Goal: Transaction & Acquisition: Purchase product/service

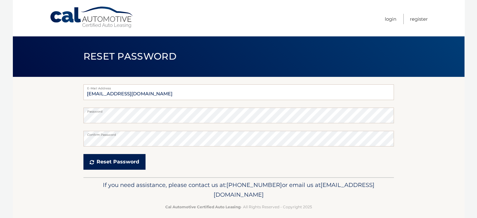
click at [100, 162] on button "Reset Password" at bounding box center [114, 162] width 62 height 16
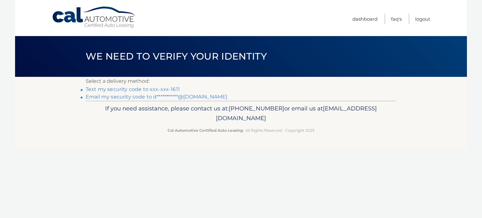
click at [162, 89] on link "Text my security code to xxx-xxx-1611" at bounding box center [133, 89] width 94 height 6
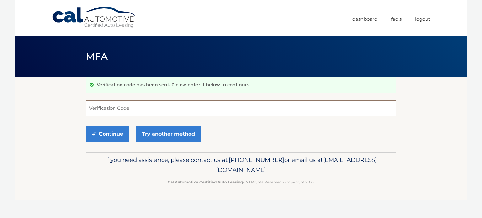
click at [140, 105] on input "Verification Code" at bounding box center [241, 108] width 310 height 16
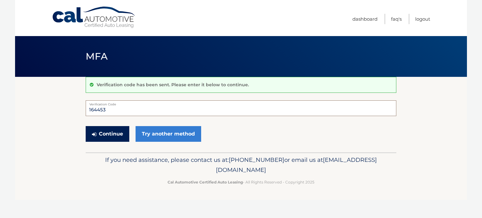
type input "164453"
click at [113, 132] on button "Continue" at bounding box center [108, 134] width 44 height 16
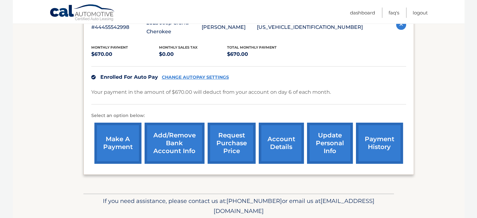
scroll to position [125, 0]
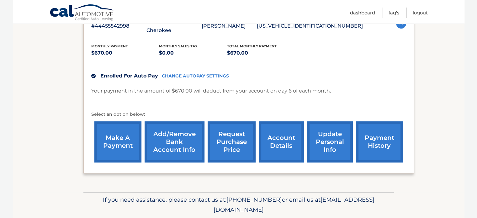
click at [121, 144] on link "make a payment" at bounding box center [117, 141] width 47 height 41
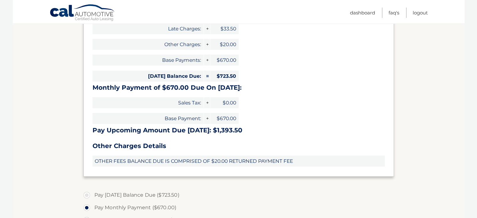
scroll to position [157, 0]
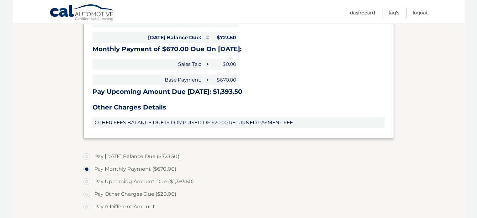
click at [87, 156] on label "Pay Today's Balance Due ($723.50)" at bounding box center [238, 156] width 310 height 13
click at [87, 156] on input "Pay Today's Balance Due ($723.50)" at bounding box center [89, 155] width 6 height 10
radio input "true"
type input "723.50"
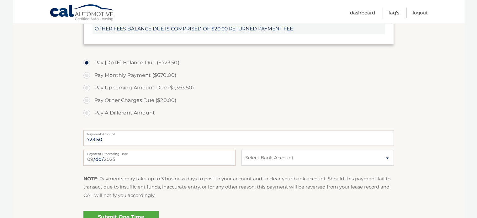
scroll to position [251, 0]
click at [285, 160] on select "Select Bank Account Checking JPMORGAN CHASE BANK, NA *****3815 New JPMORGAN CHA…" at bounding box center [317, 158] width 152 height 16
click at [289, 156] on select "Select Bank Account Checking JPMORGAN CHASE BANK, NA *****3815 New JPMORGAN CHA…" at bounding box center [317, 158] width 152 height 16
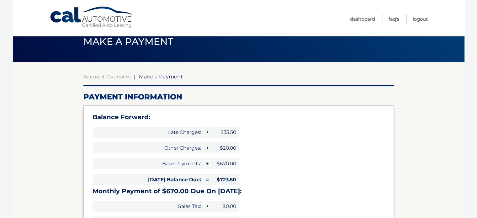
scroll to position [0, 0]
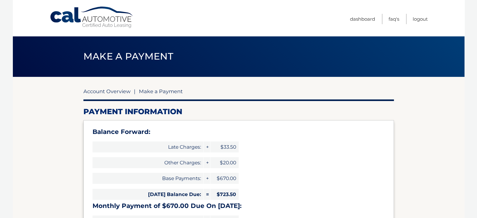
click at [112, 90] on link "Account Overview" at bounding box center [106, 91] width 47 height 6
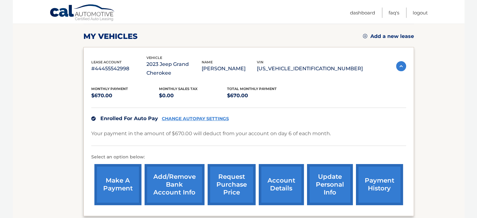
scroll to position [94, 0]
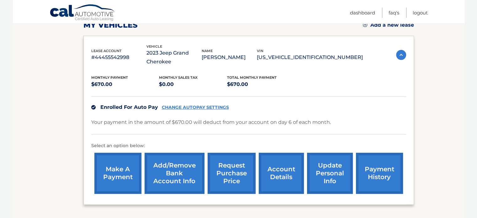
click at [276, 170] on link "account details" at bounding box center [281, 173] width 45 height 41
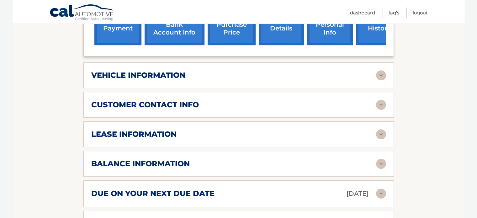
scroll to position [282, 0]
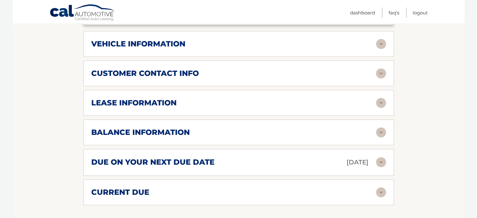
click at [379, 104] on img at bounding box center [381, 103] width 10 height 10
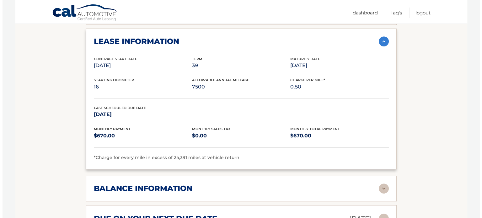
scroll to position [220, 0]
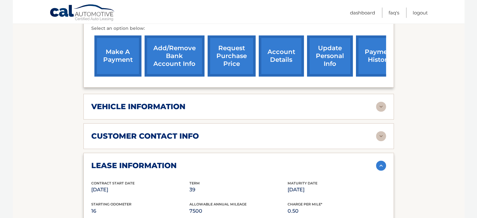
click at [235, 52] on link "request purchase price" at bounding box center [232, 55] width 48 height 41
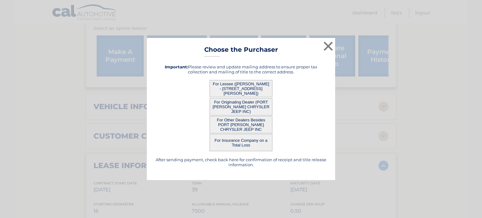
click at [245, 90] on button "For Lessee ([PERSON_NAME] - [STREET_ADDRESS][PERSON_NAME])" at bounding box center [240, 88] width 63 height 17
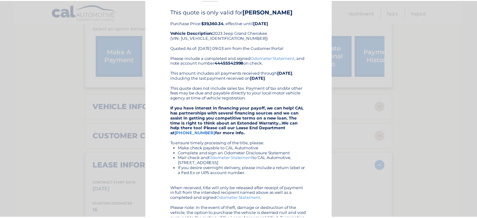
scroll to position [0, 0]
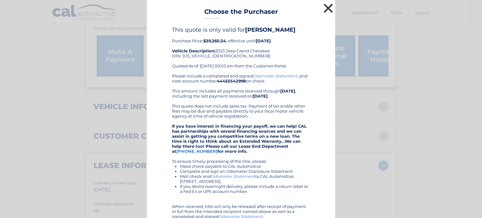
click at [324, 8] on button "×" at bounding box center [328, 8] width 13 height 13
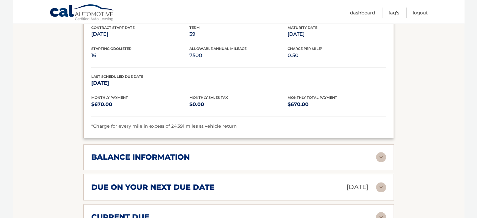
scroll to position [376, 0]
